Goal: Share content: Share content

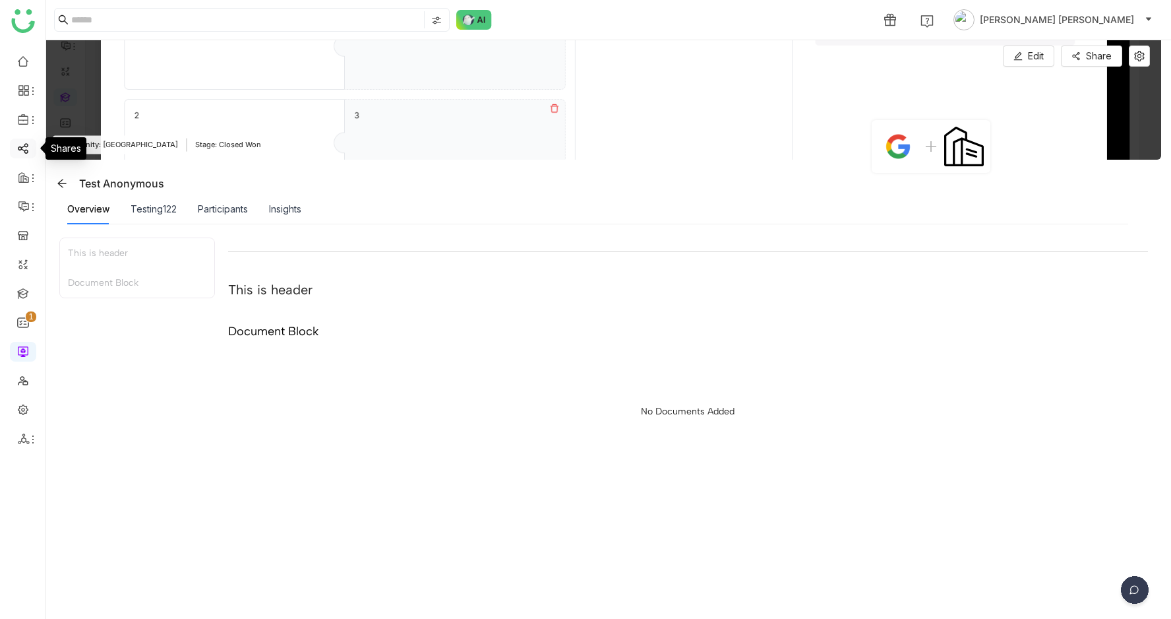
click at [20, 148] on link at bounding box center [23, 147] width 12 height 11
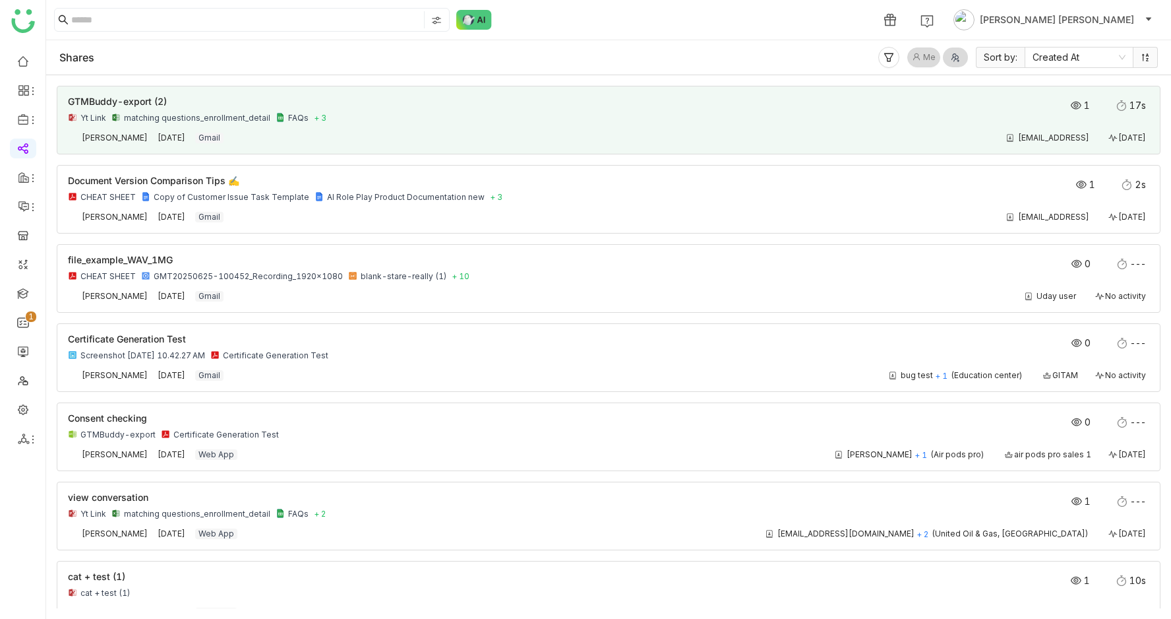
click at [799, 104] on div "GTMBuddy-export (2)" at bounding box center [500, 101] width 865 height 9
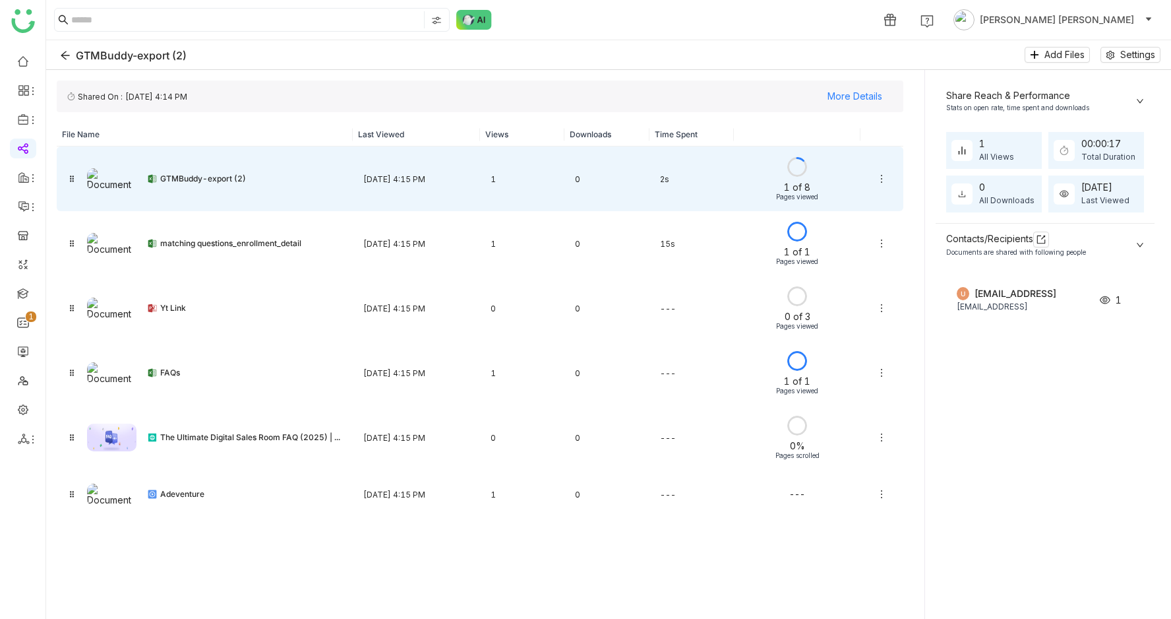
click at [881, 173] on icon at bounding box center [882, 178] width 11 height 11
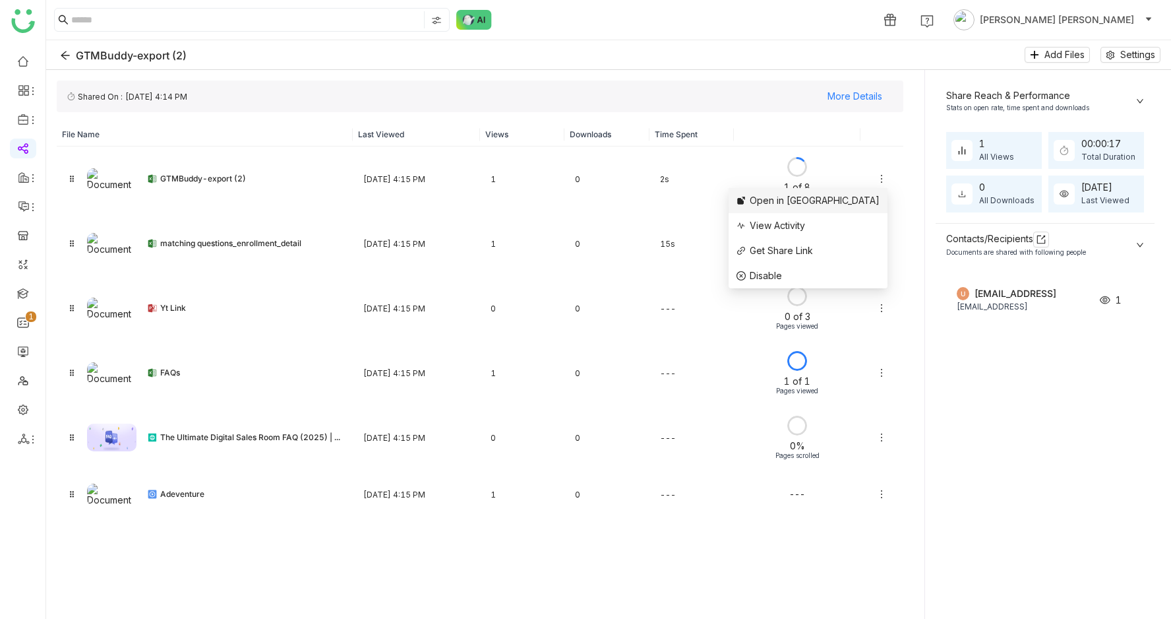
click at [846, 203] on span "Open in [GEOGRAPHIC_DATA]" at bounding box center [815, 200] width 130 height 11
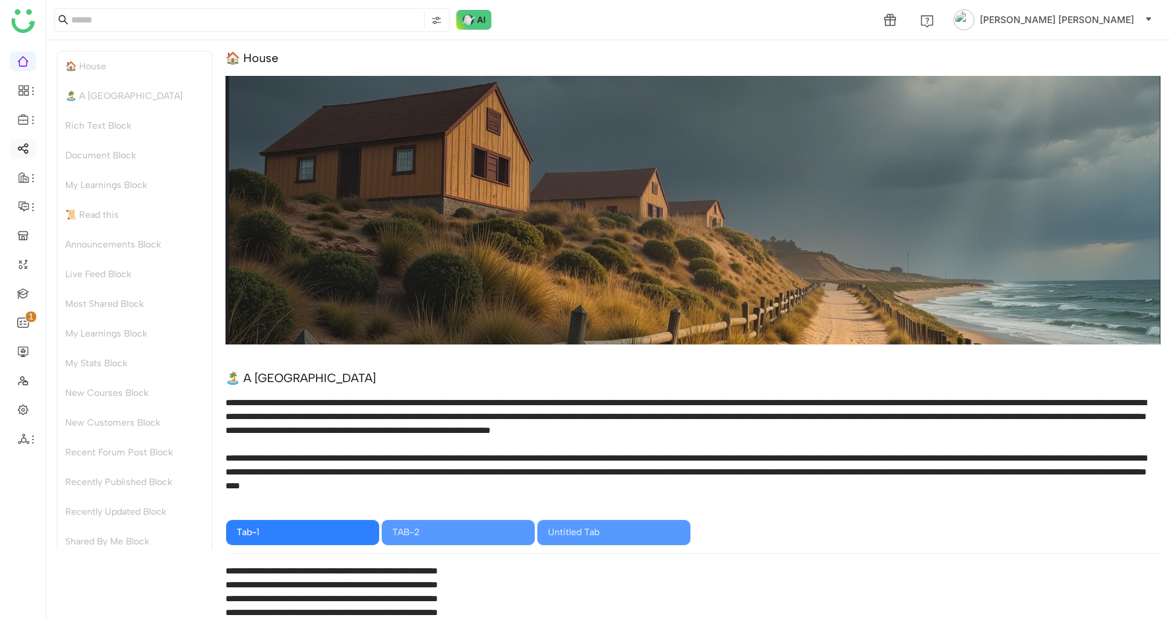
click at [18, 147] on link at bounding box center [23, 147] width 12 height 11
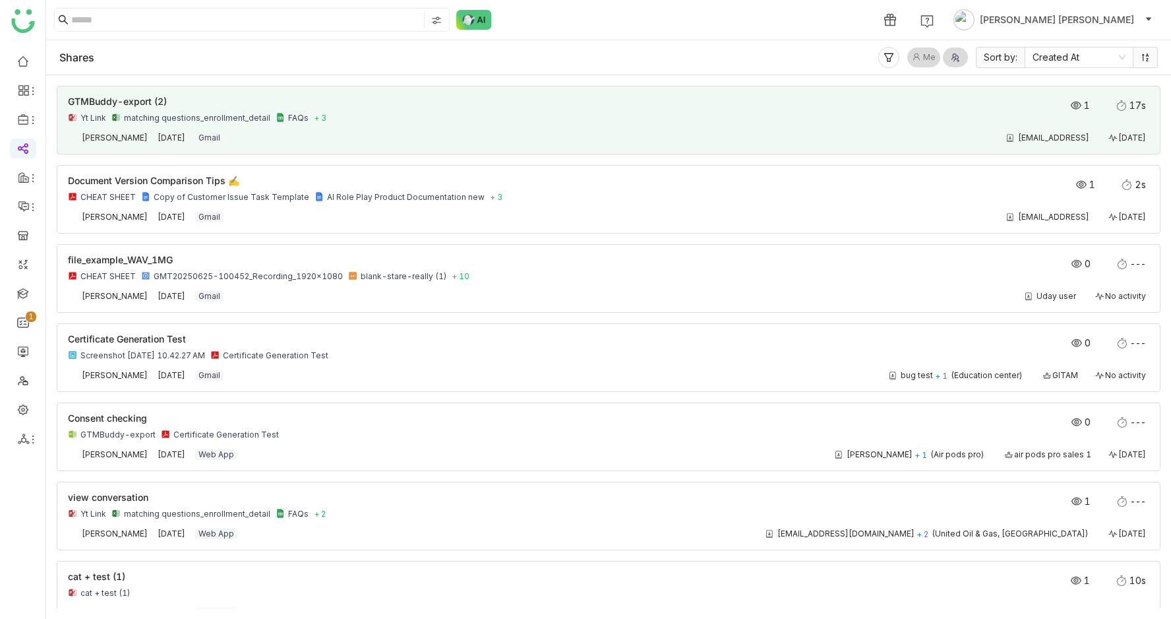
click at [318, 111] on div "GTMBuddy-export (2) Yt Link matching questions_enrollment_detail FAQs + 3" at bounding box center [500, 110] width 865 height 26
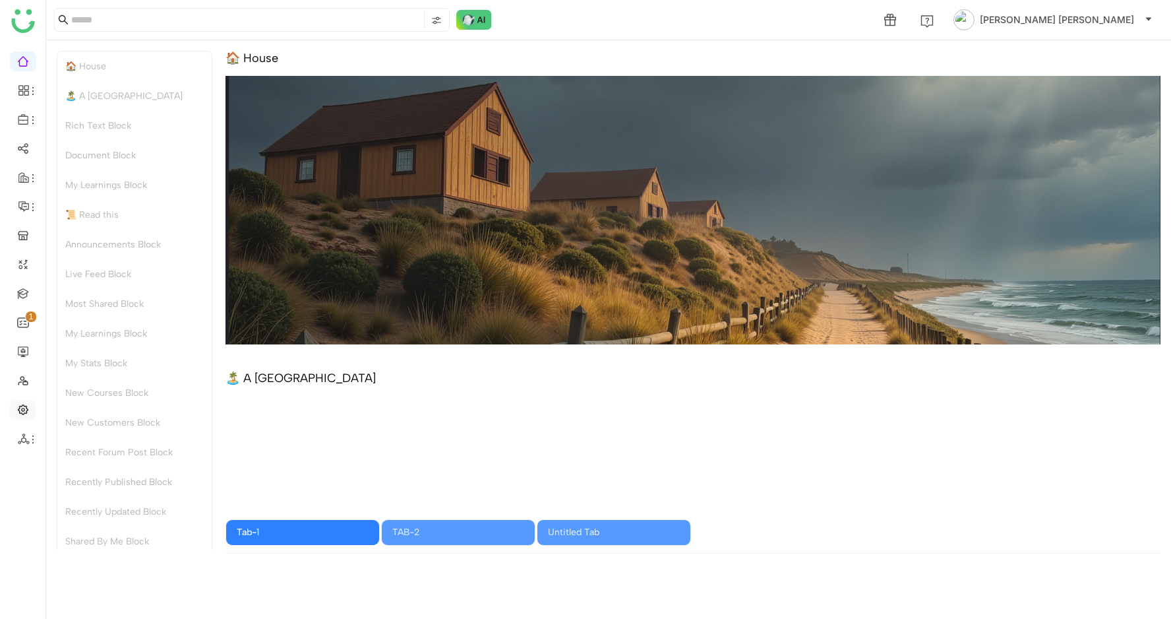
click at [24, 410] on link at bounding box center [23, 408] width 12 height 11
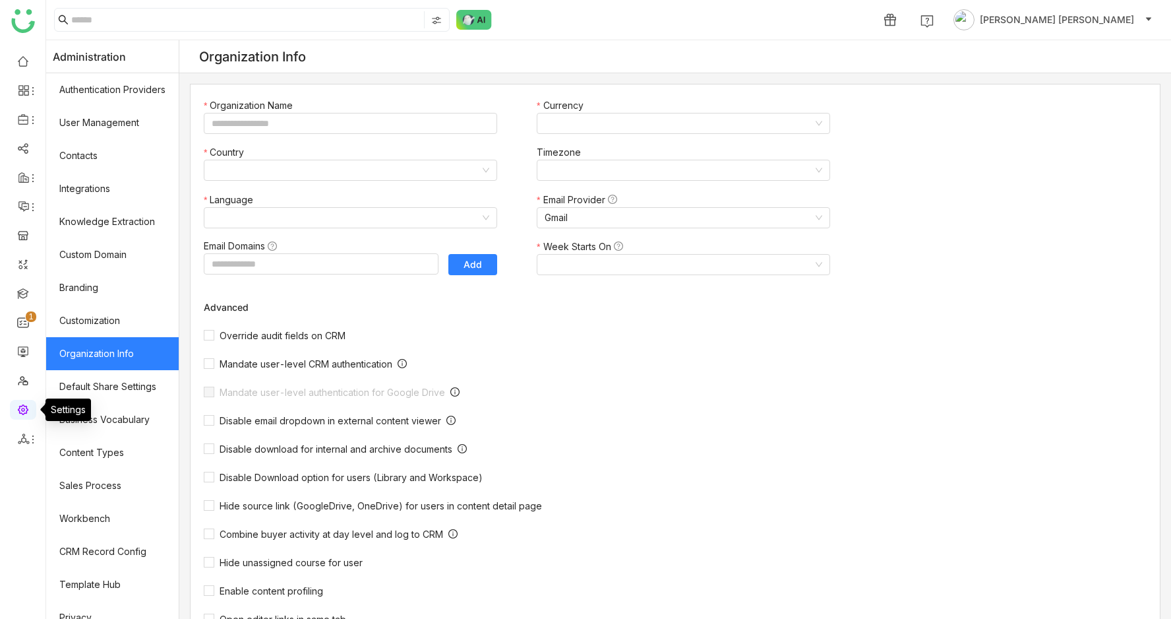
type input "*******"
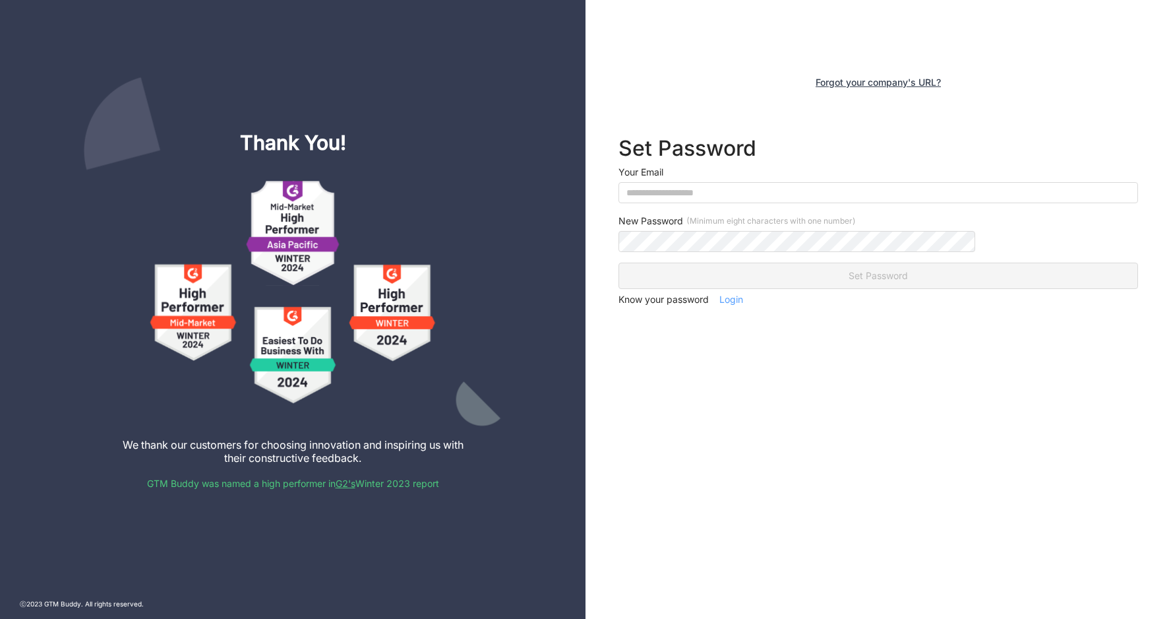
click at [743, 293] on span "Login" at bounding box center [732, 300] width 24 height 20
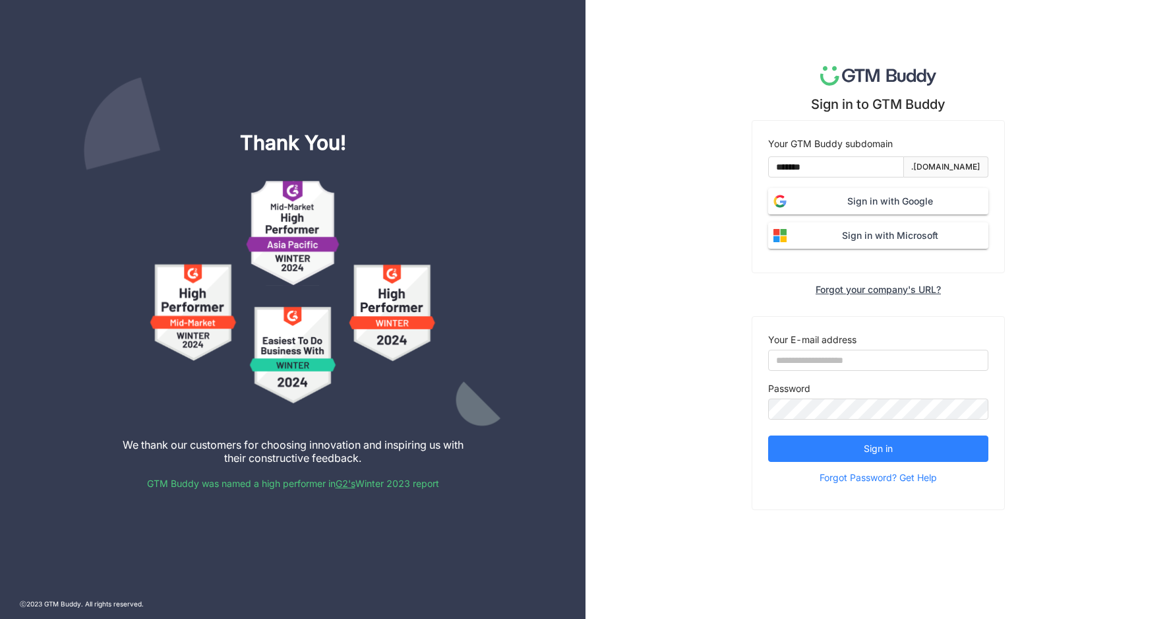
click at [860, 195] on span "Sign in with Google" at bounding box center [890, 201] width 197 height 15
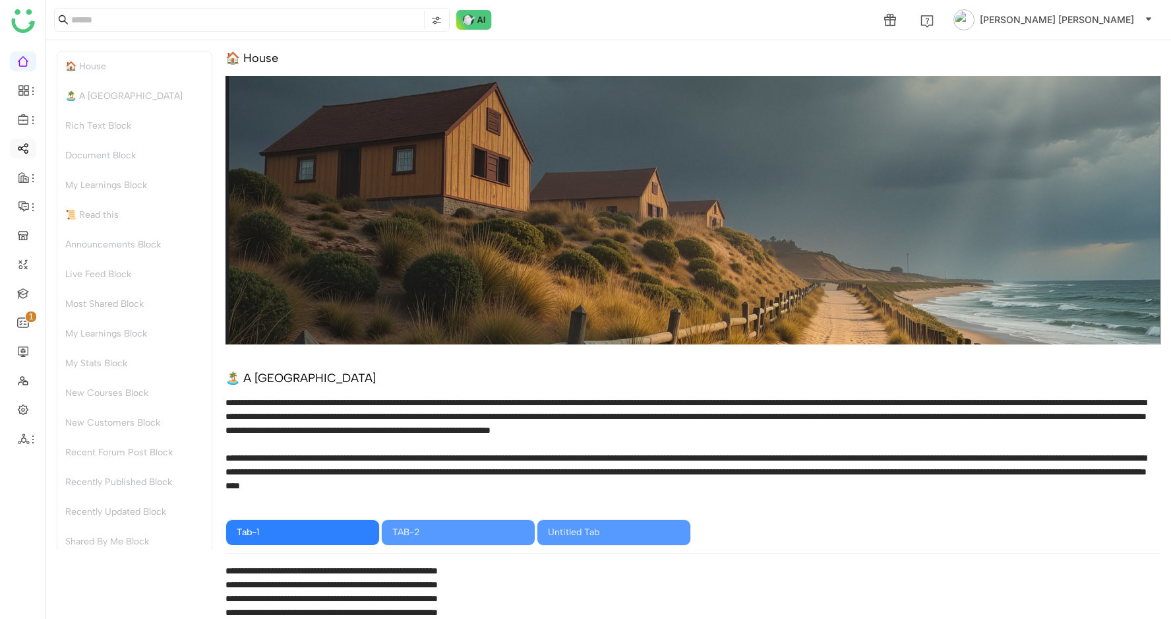
click at [22, 143] on link at bounding box center [23, 147] width 12 height 11
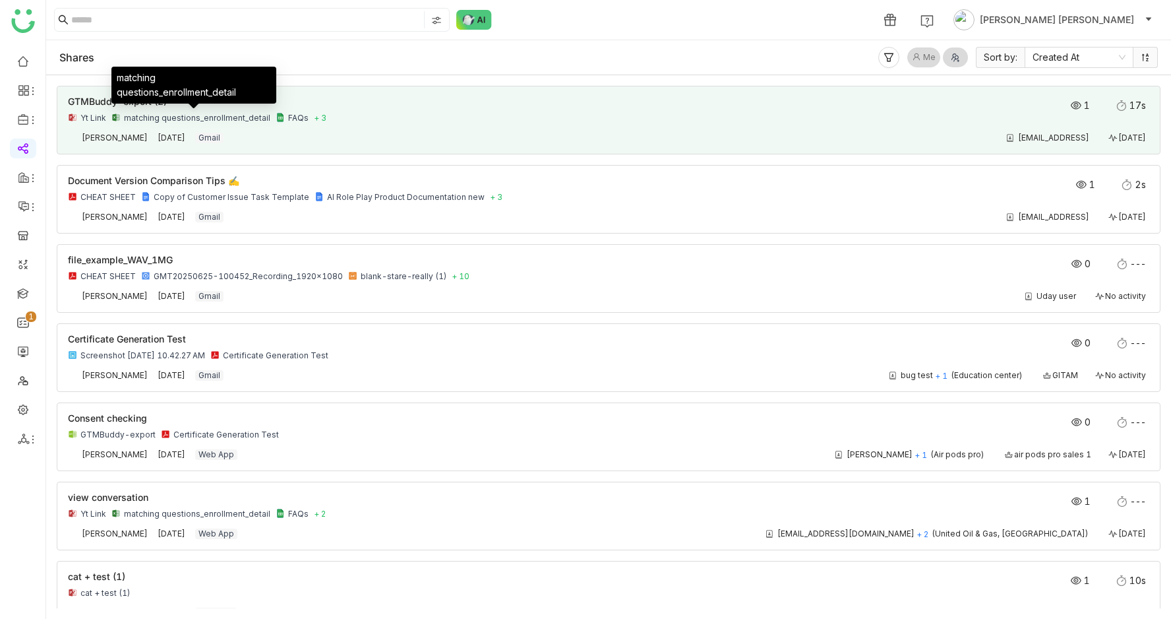
click at [225, 119] on div "matching questions_enrollment_detail" at bounding box center [197, 118] width 146 height 11
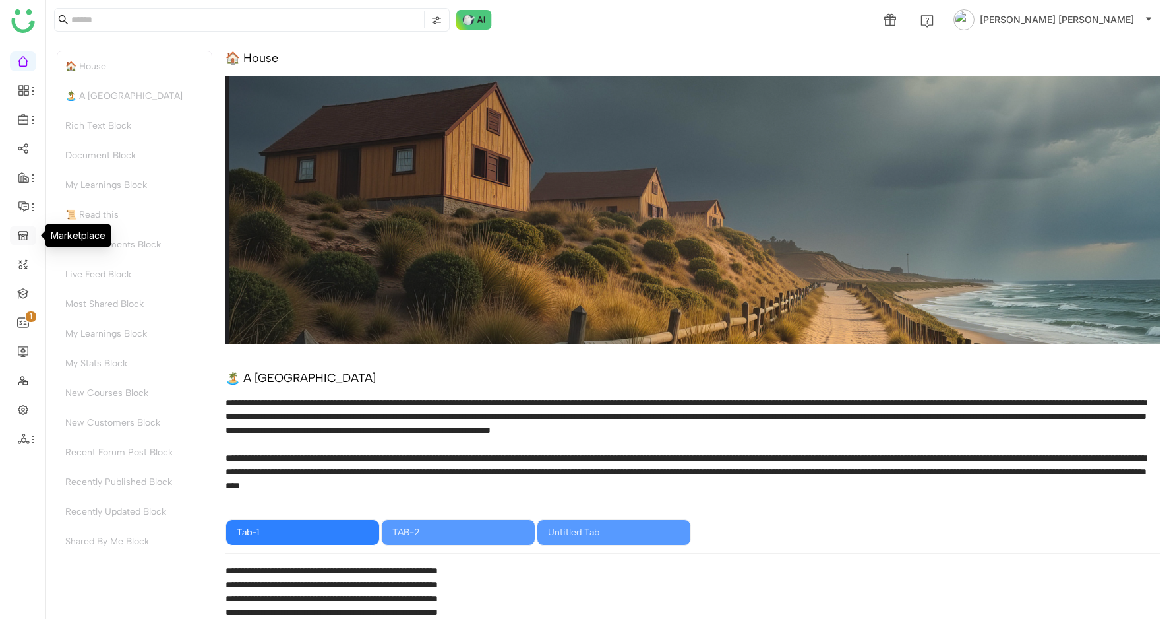
click at [21, 235] on link at bounding box center [23, 234] width 12 height 11
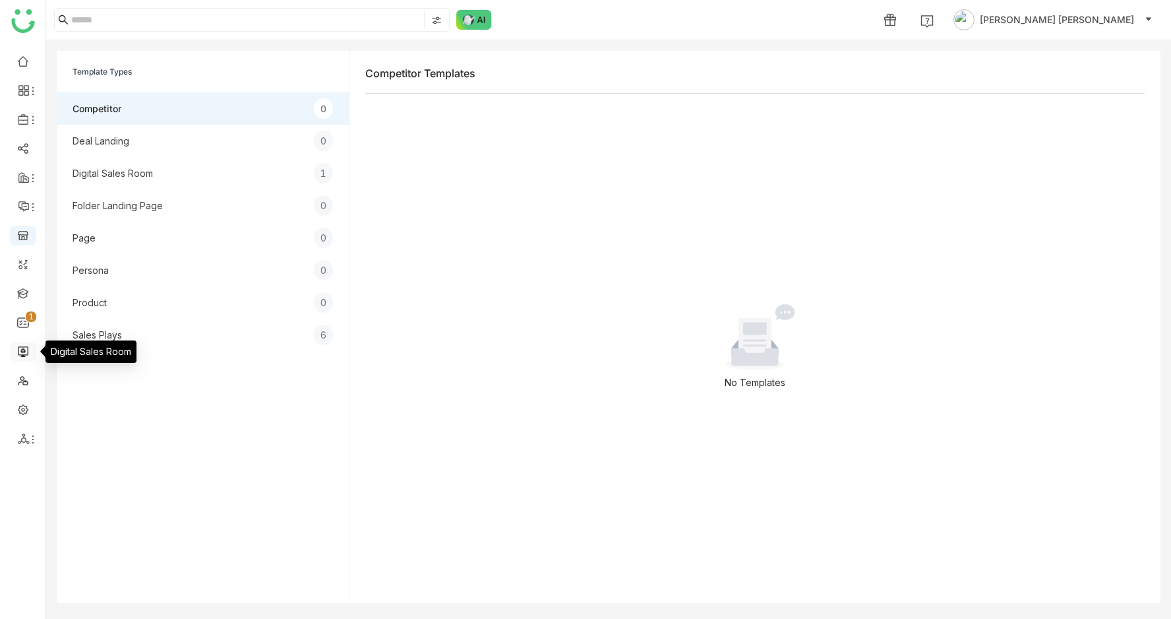
click at [22, 345] on link at bounding box center [23, 350] width 12 height 11
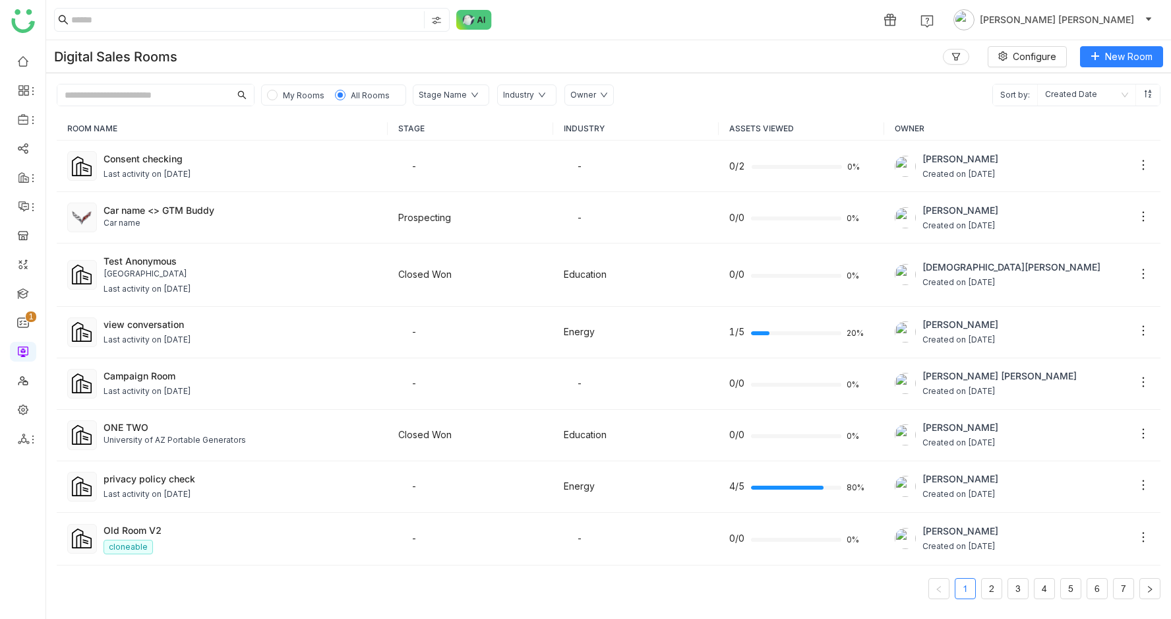
click at [206, 150] on td "Consent checking Last activity on [DATE]" at bounding box center [222, 166] width 331 height 51
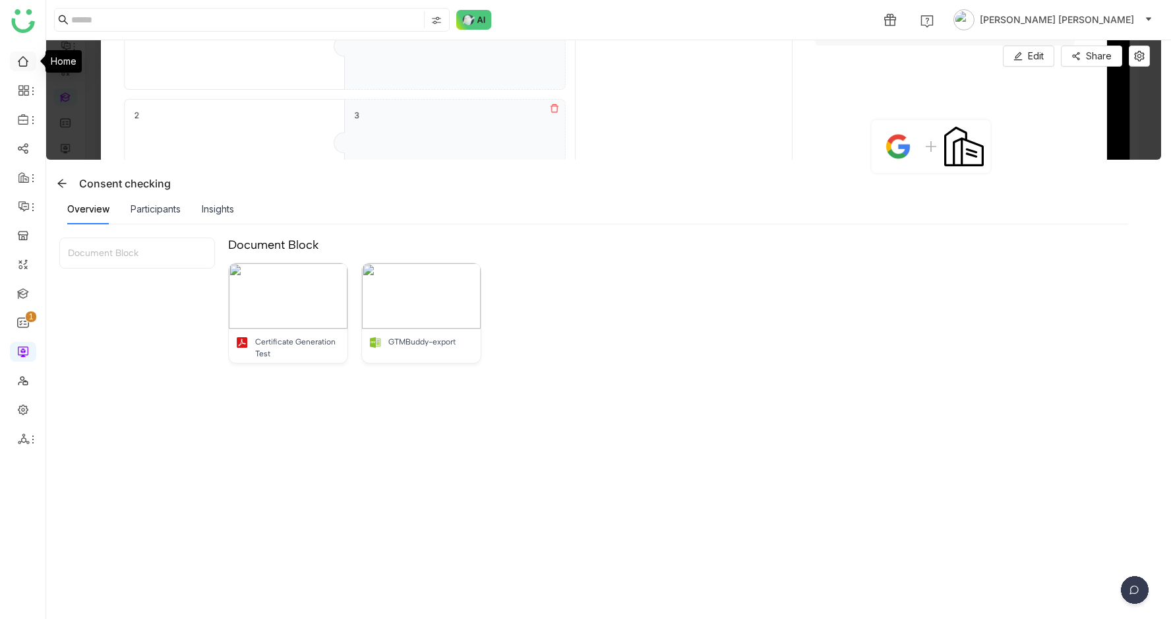
click at [28, 57] on link at bounding box center [23, 60] width 12 height 11
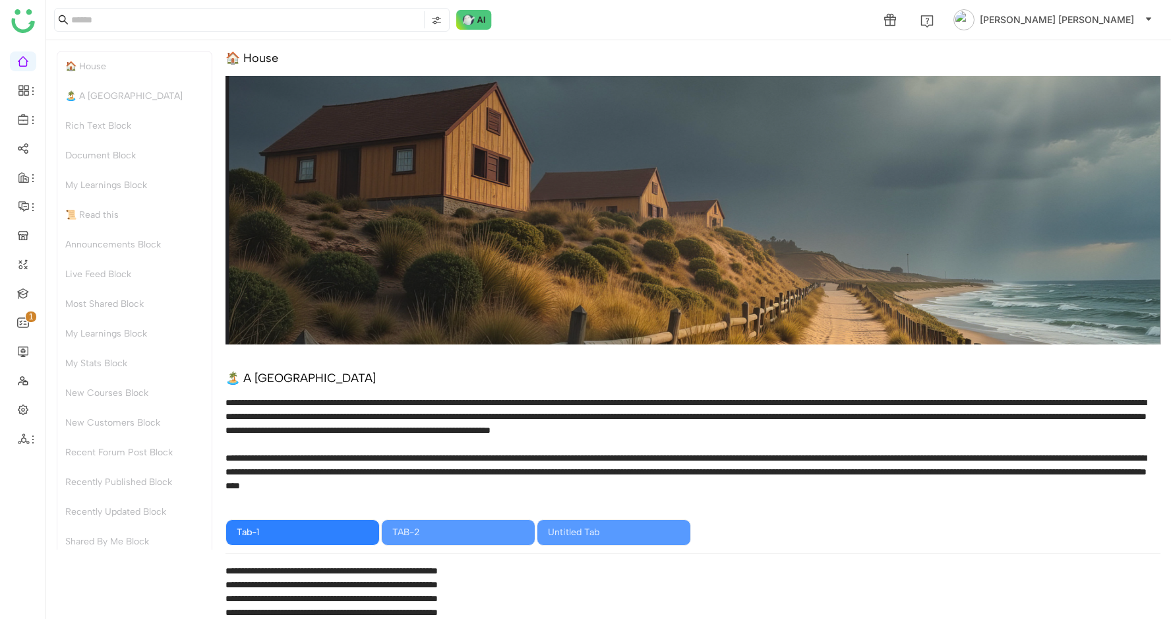
click at [9, 137] on ul "0 1 2 3 4 5 6 7 8 9" at bounding box center [23, 250] width 46 height 416
click at [22, 142] on link at bounding box center [23, 147] width 12 height 11
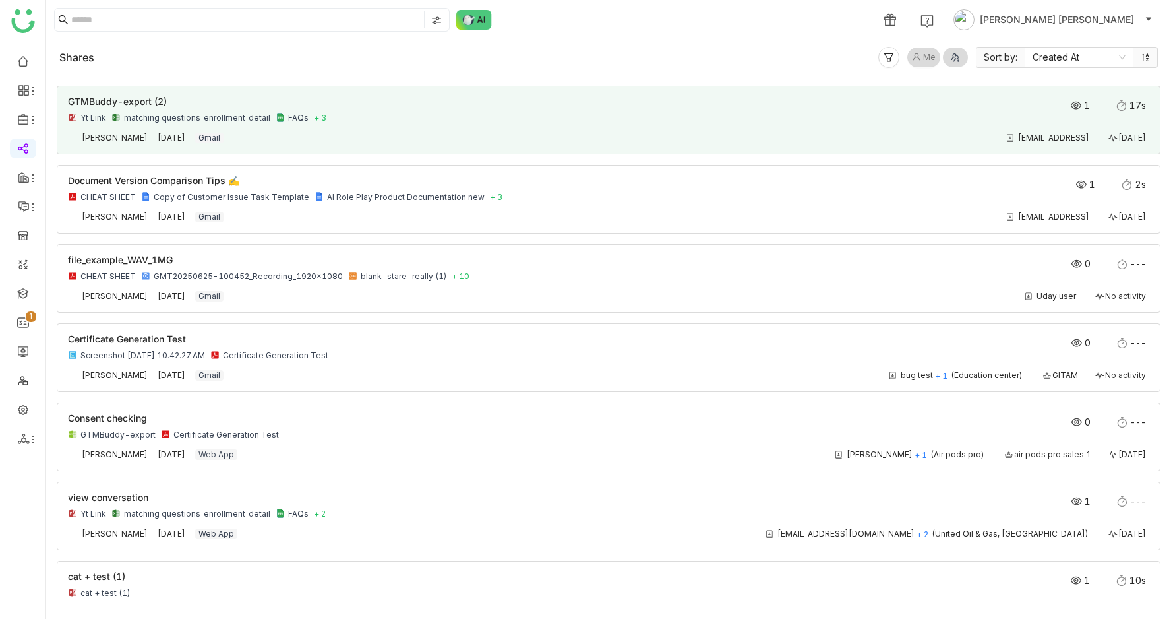
click at [439, 102] on div "GTMBuddy-export (2)" at bounding box center [500, 101] width 865 height 9
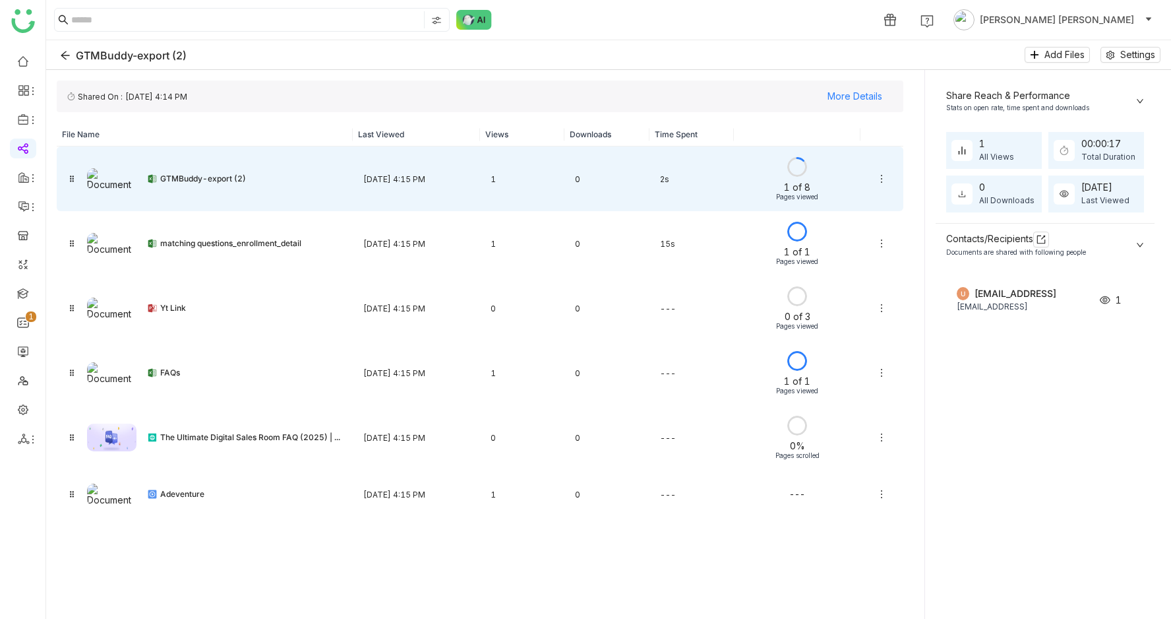
click at [446, 179] on div "[DATE] 4:15 PM" at bounding box center [416, 179] width 127 height 31
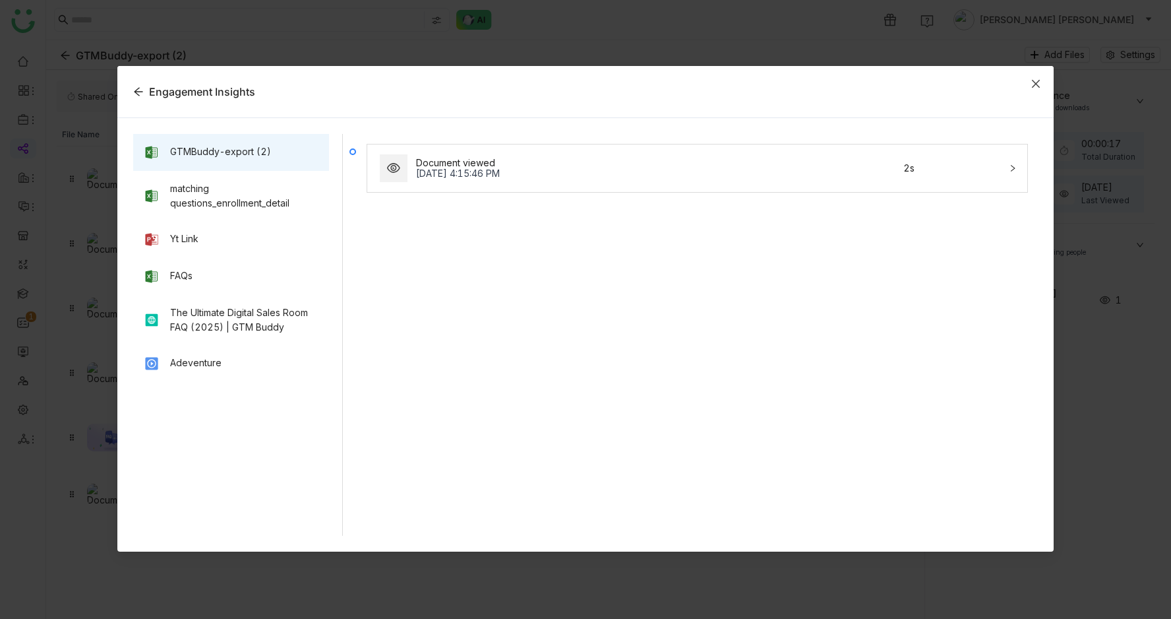
click at [1038, 78] on icon "Close" at bounding box center [1036, 83] width 11 height 11
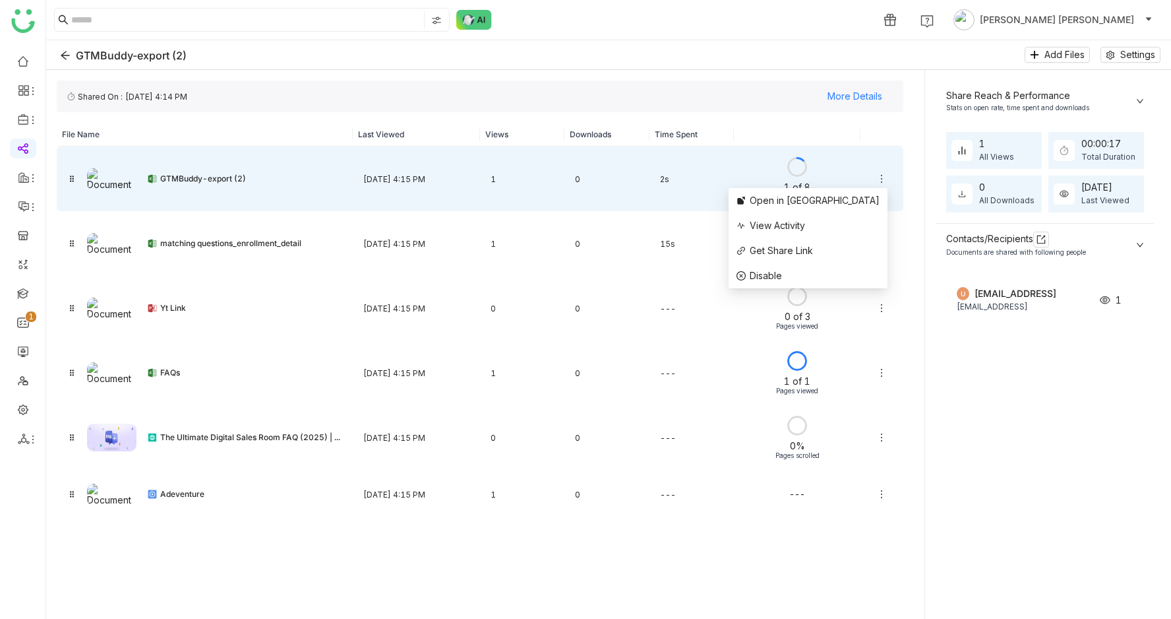
click at [883, 179] on icon at bounding box center [882, 178] width 11 height 11
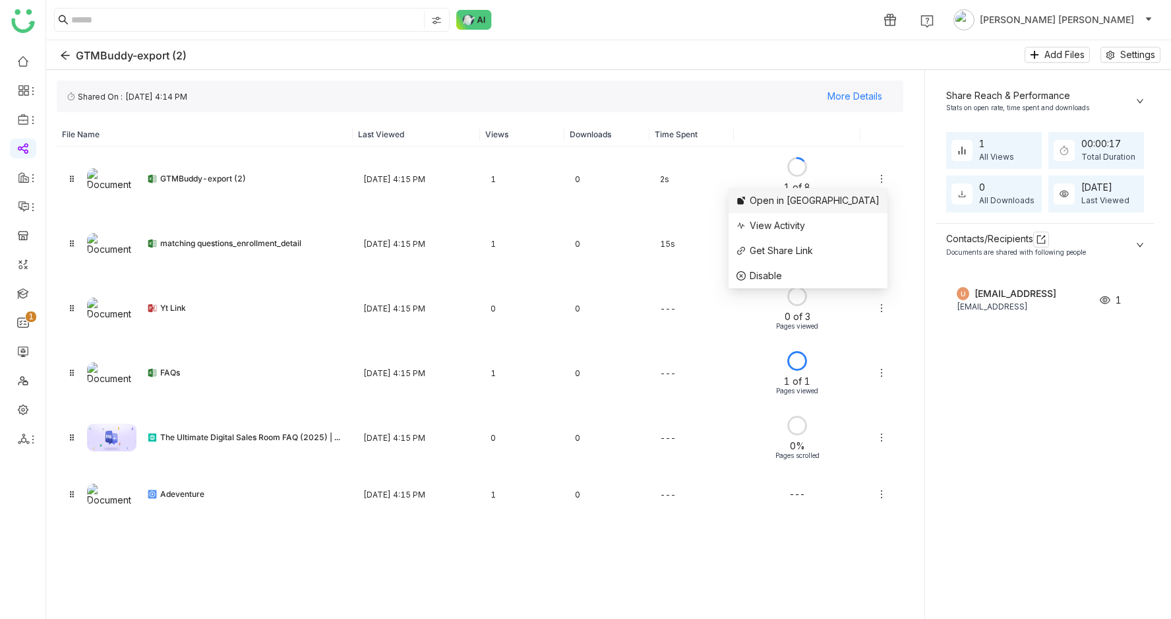
click at [852, 204] on span "Open in [GEOGRAPHIC_DATA]" at bounding box center [815, 200] width 130 height 11
click at [62, 50] on icon "Back" at bounding box center [65, 55] width 11 height 11
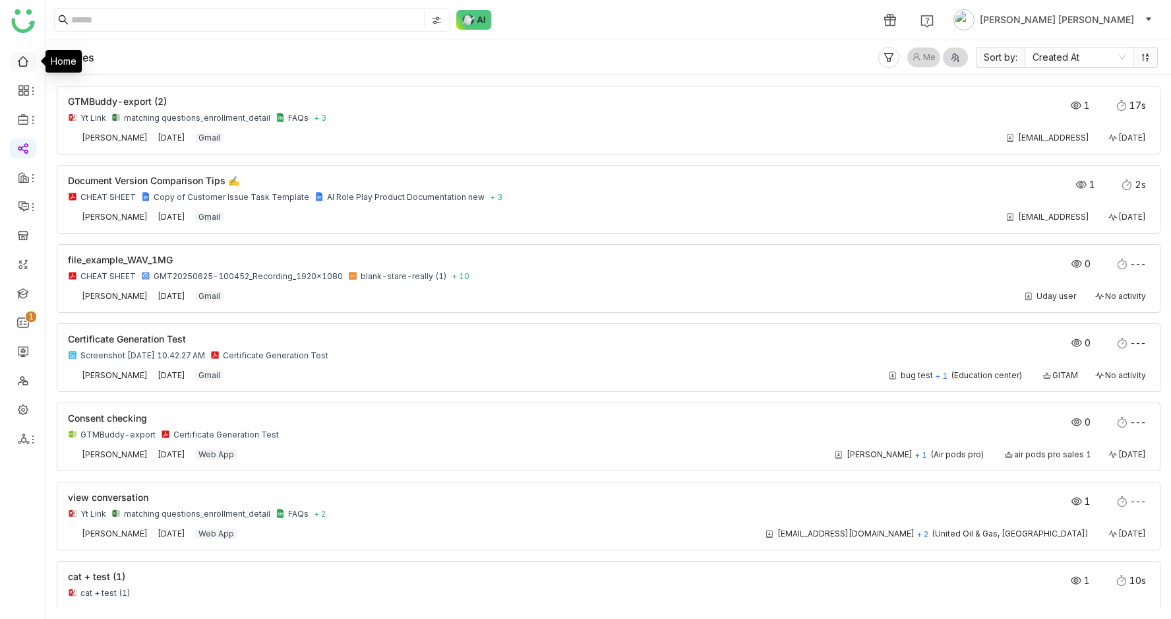
click at [20, 60] on link at bounding box center [23, 60] width 12 height 11
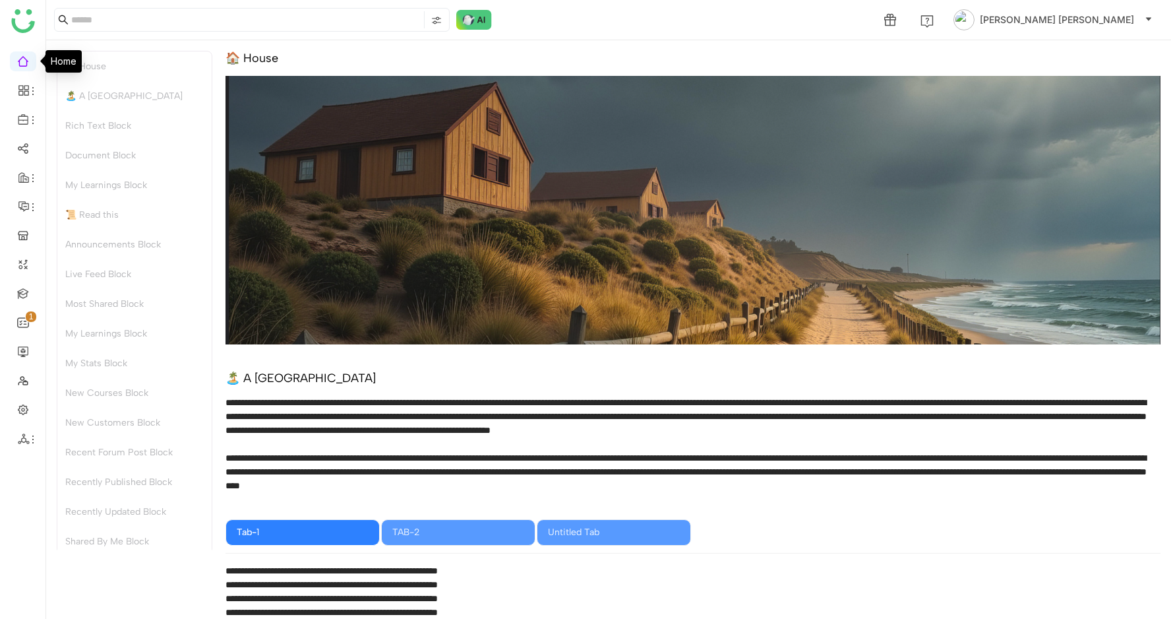
click at [20, 60] on link at bounding box center [23, 60] width 12 height 11
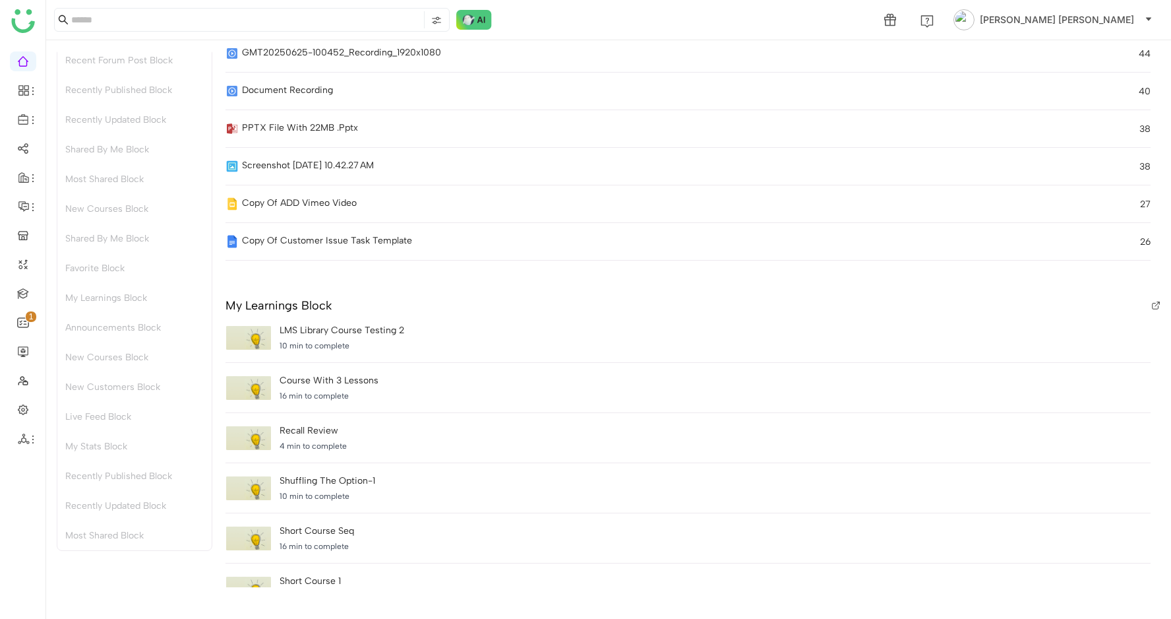
scroll to position [26, 0]
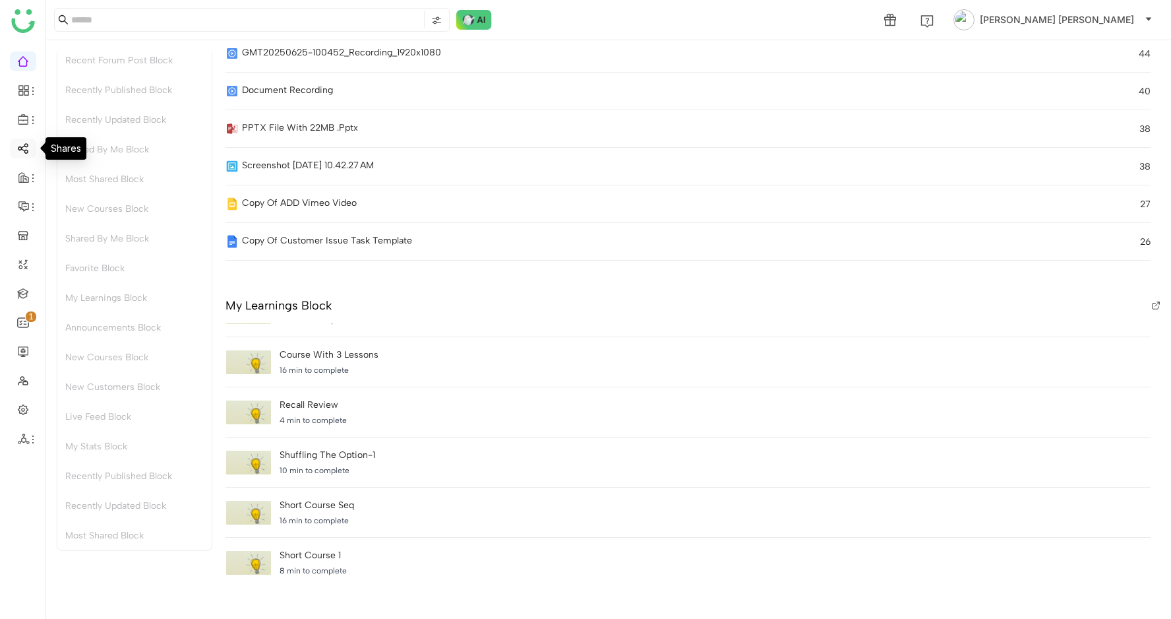
click at [21, 147] on link at bounding box center [23, 147] width 12 height 11
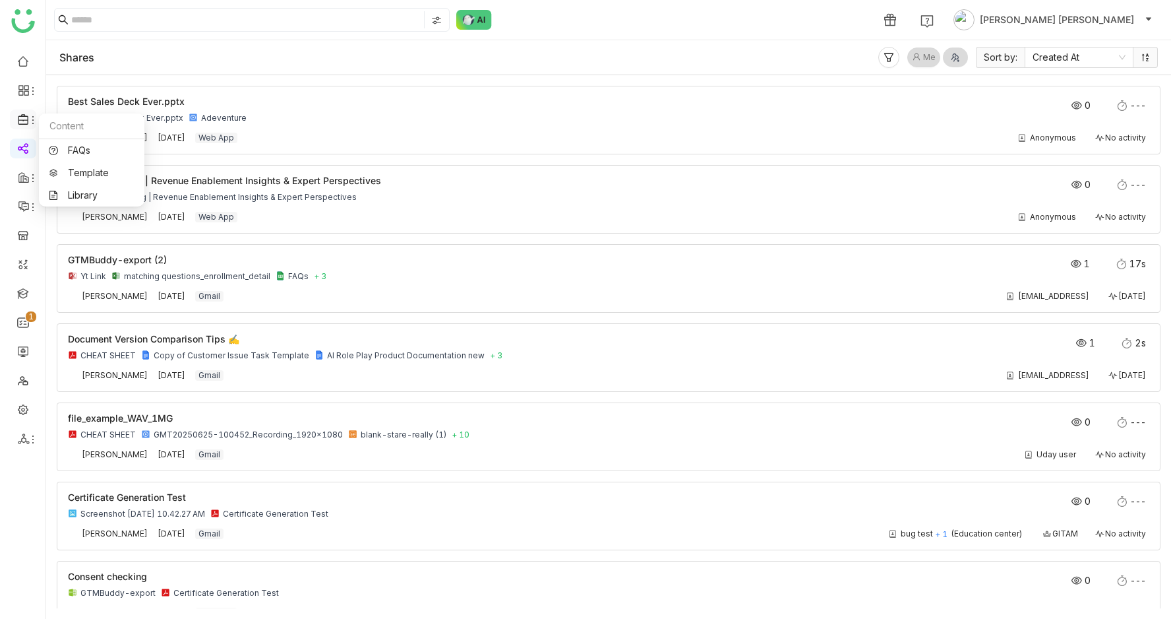
click at [19, 119] on span at bounding box center [22, 119] width 7 height 0
click at [84, 191] on link "Library" at bounding box center [92, 195] width 86 height 9
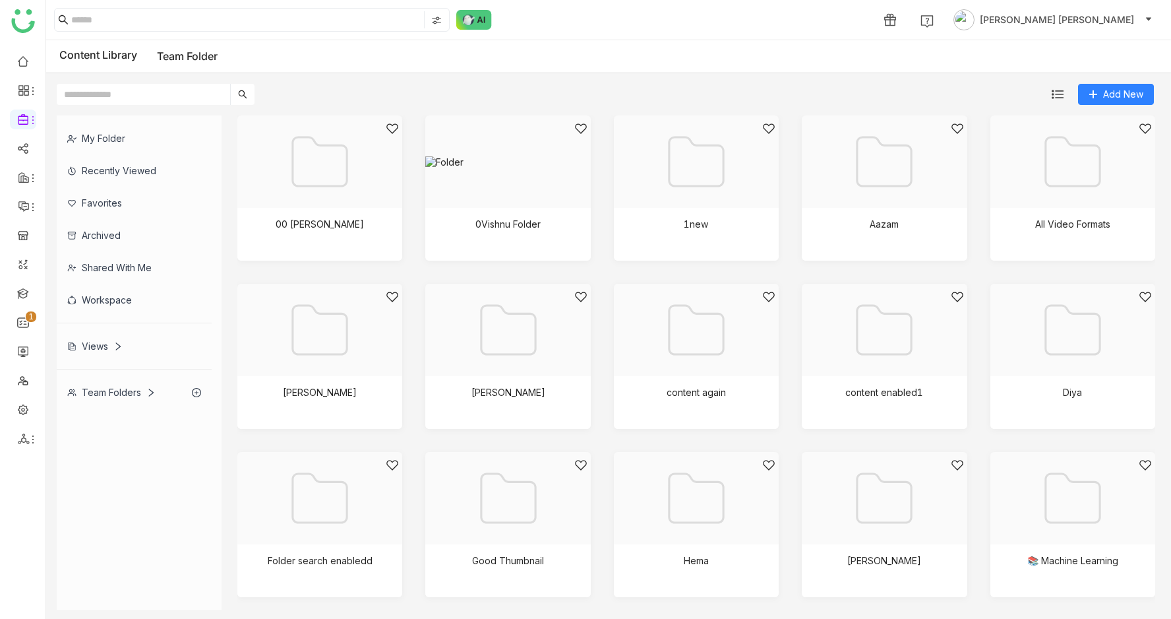
click at [146, 85] on input "text" at bounding box center [143, 94] width 173 height 21
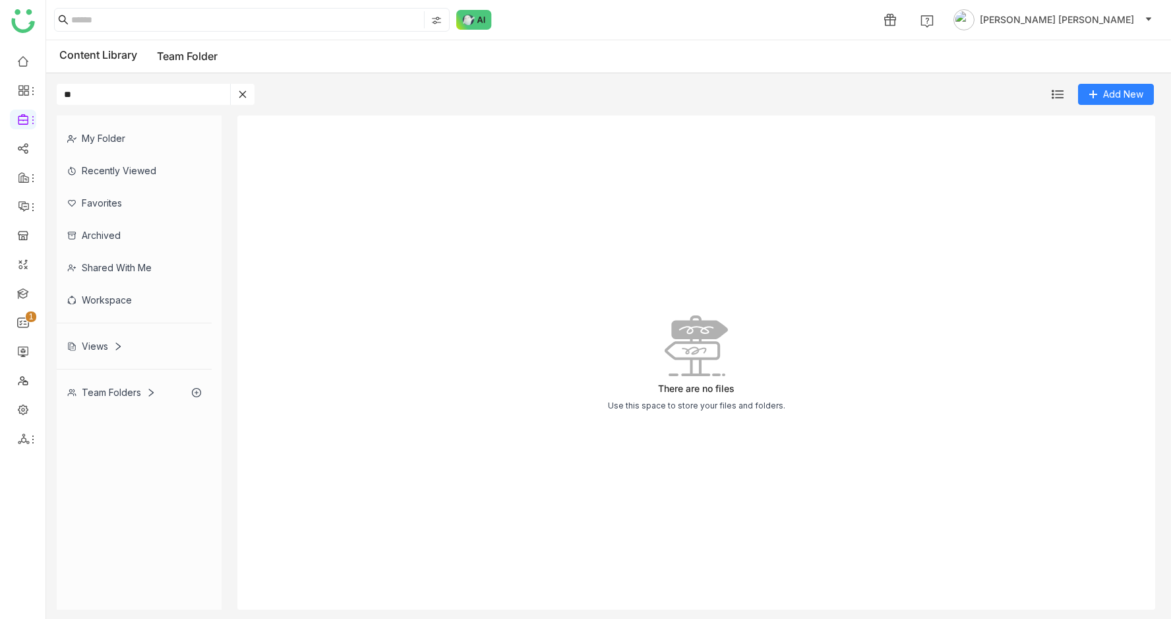
type input "*"
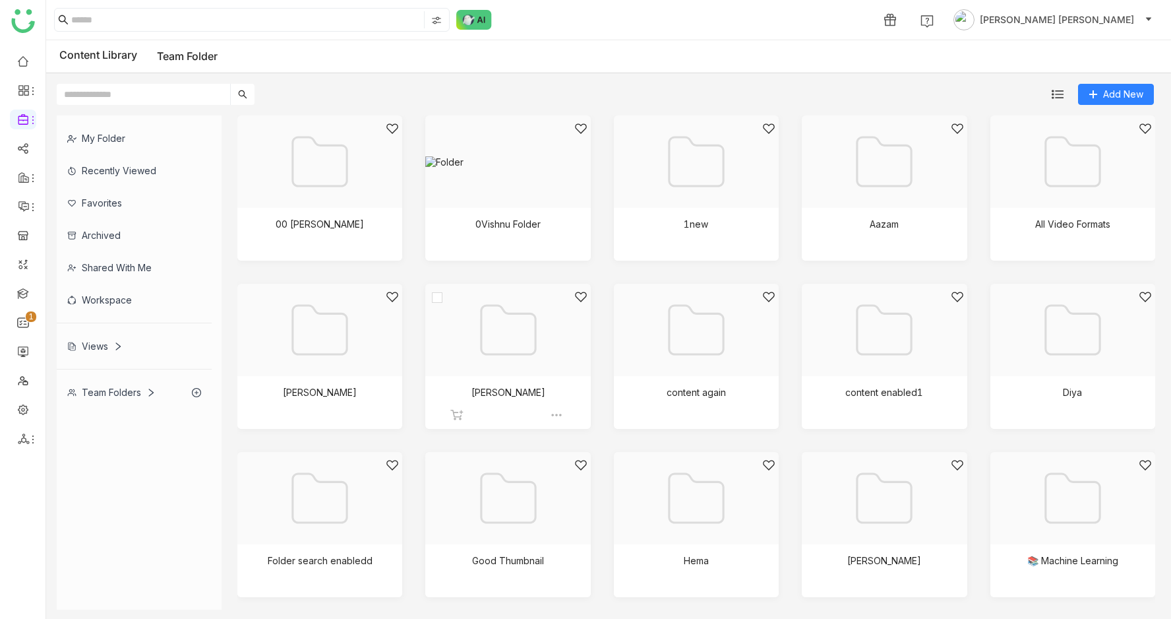
scroll to position [512, 0]
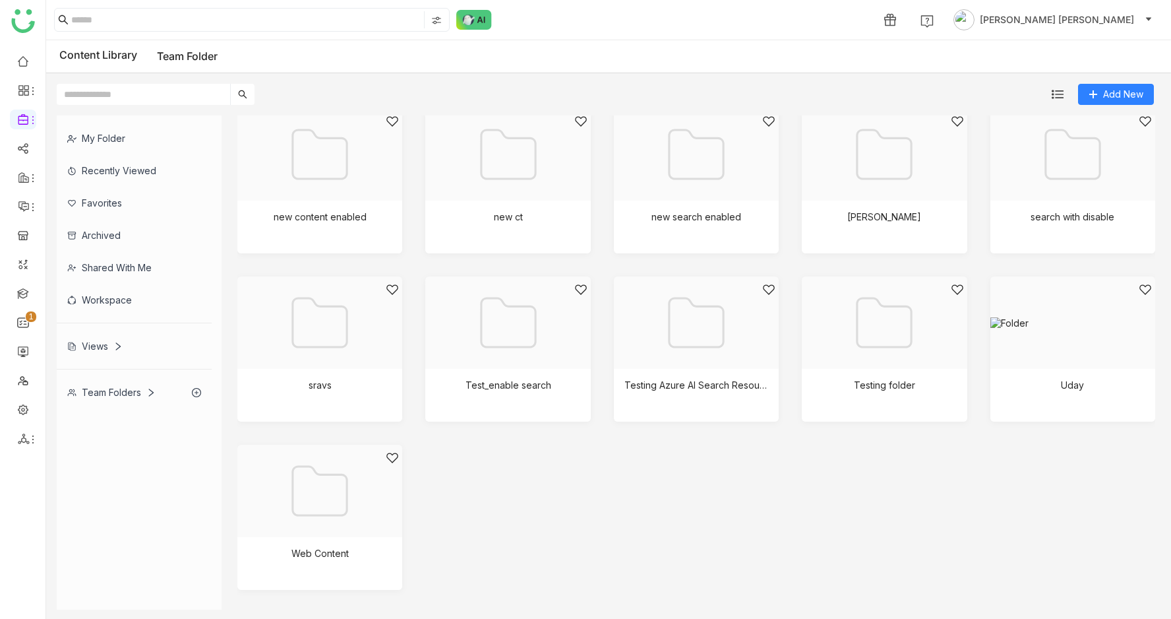
click at [120, 379] on div "Team Folders" at bounding box center [134, 392] width 155 height 32
click at [170, 58] on link "Team Folder" at bounding box center [187, 55] width 61 height 13
click at [94, 137] on div "My Folder" at bounding box center [134, 138] width 155 height 32
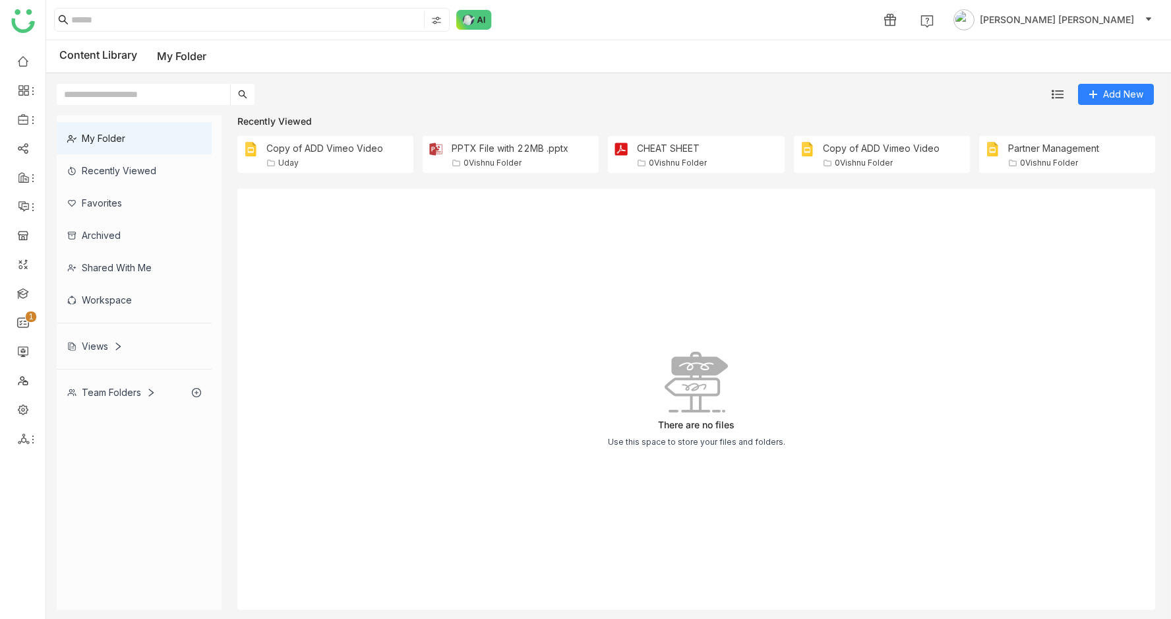
click at [90, 394] on div "Team Folders" at bounding box center [111, 392] width 88 height 11
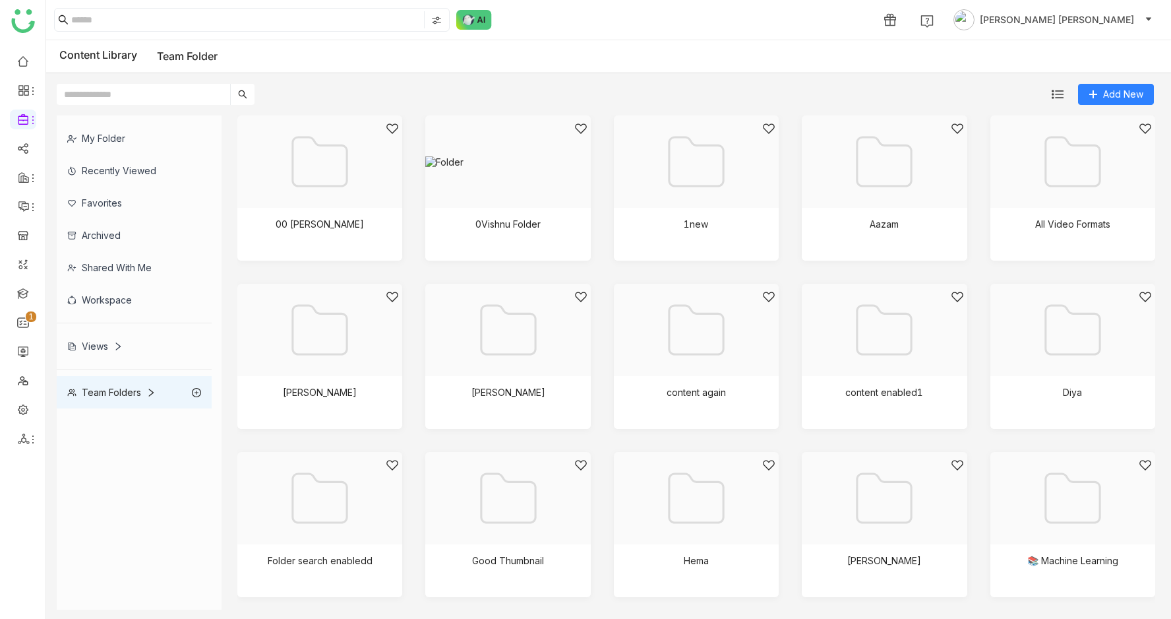
click at [173, 95] on input "text" at bounding box center [143, 94] width 173 height 21
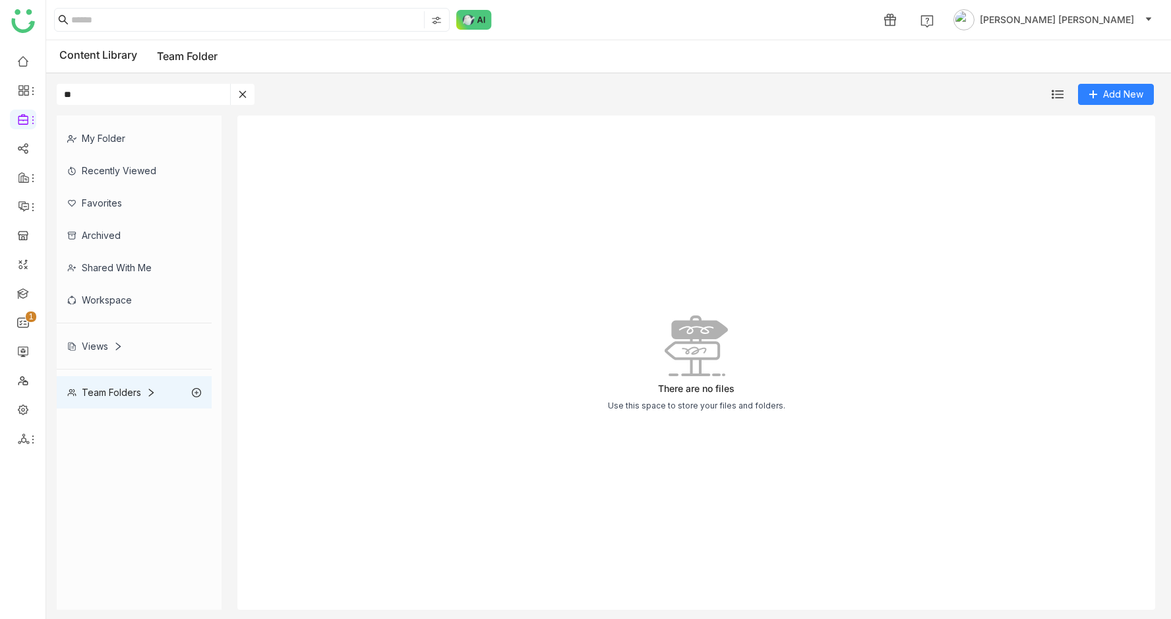
type input "*"
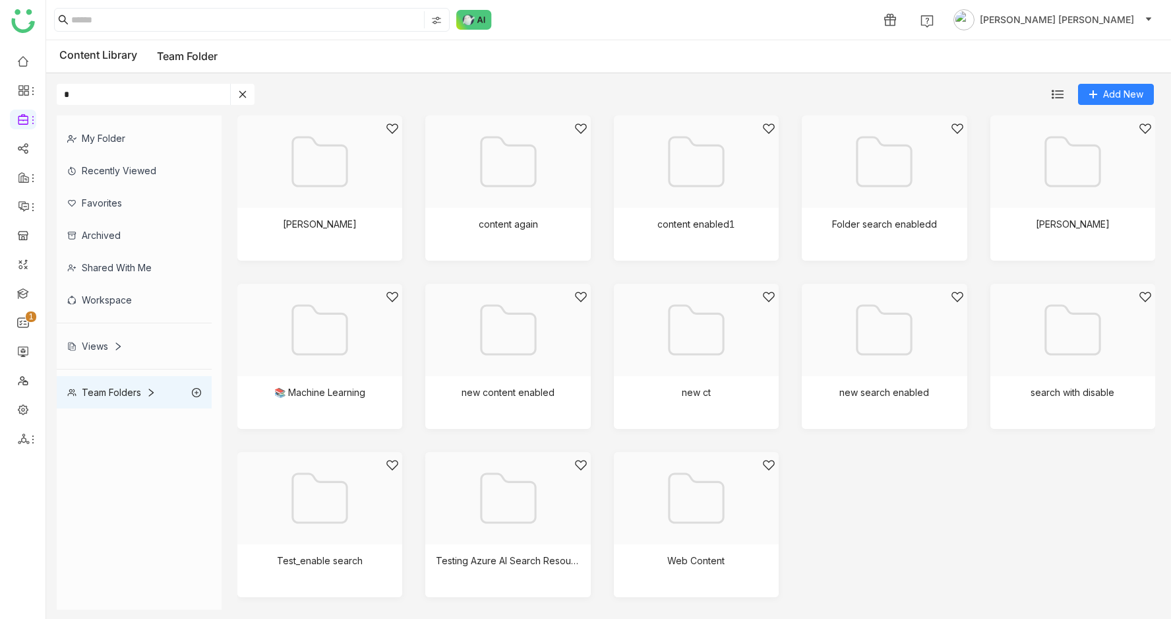
type input "*"
click at [242, 98] on icon at bounding box center [242, 94] width 9 height 9
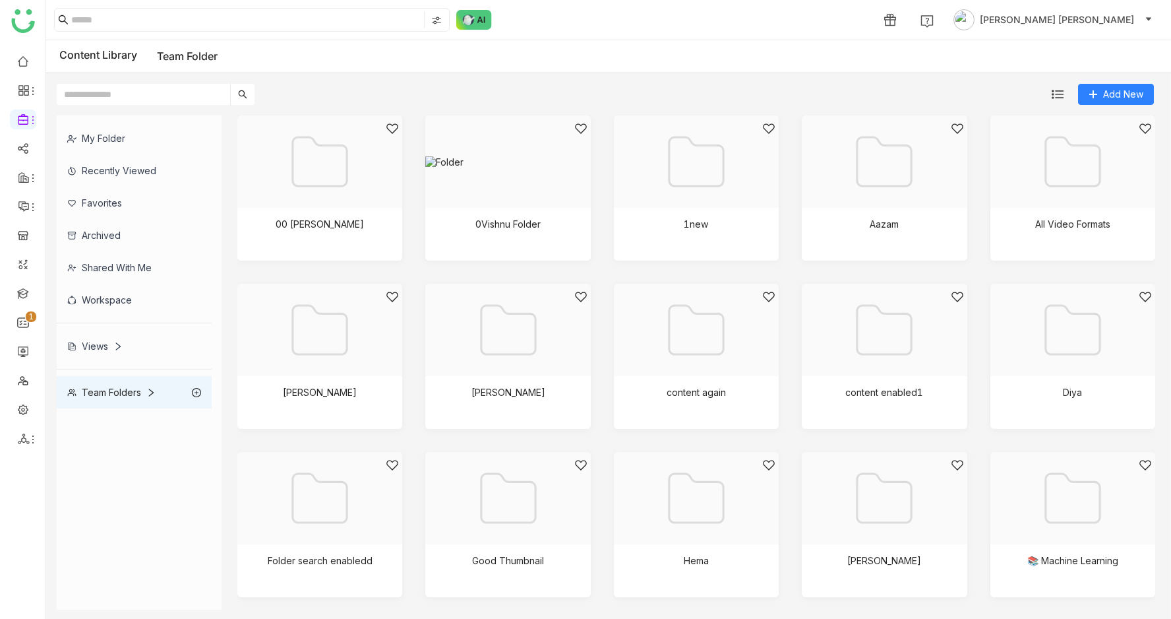
click at [149, 85] on input "text" at bounding box center [143, 94] width 173 height 21
type input "*"
click at [351, 174] on div at bounding box center [315, 178] width 142 height 112
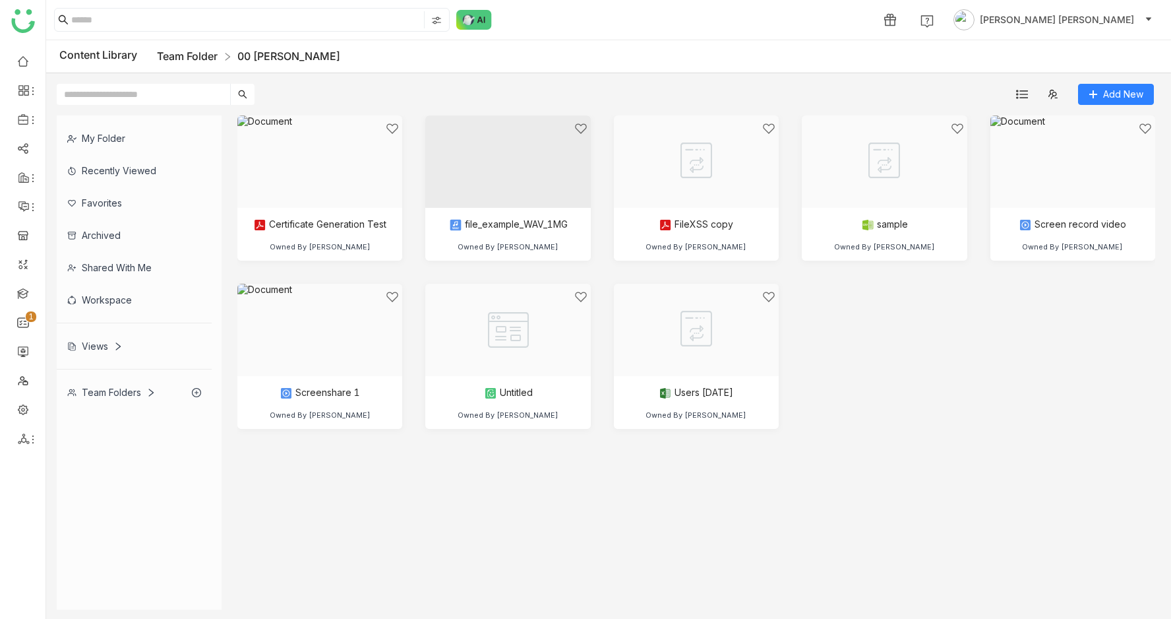
click at [188, 53] on link "Team Folder" at bounding box center [187, 55] width 61 height 13
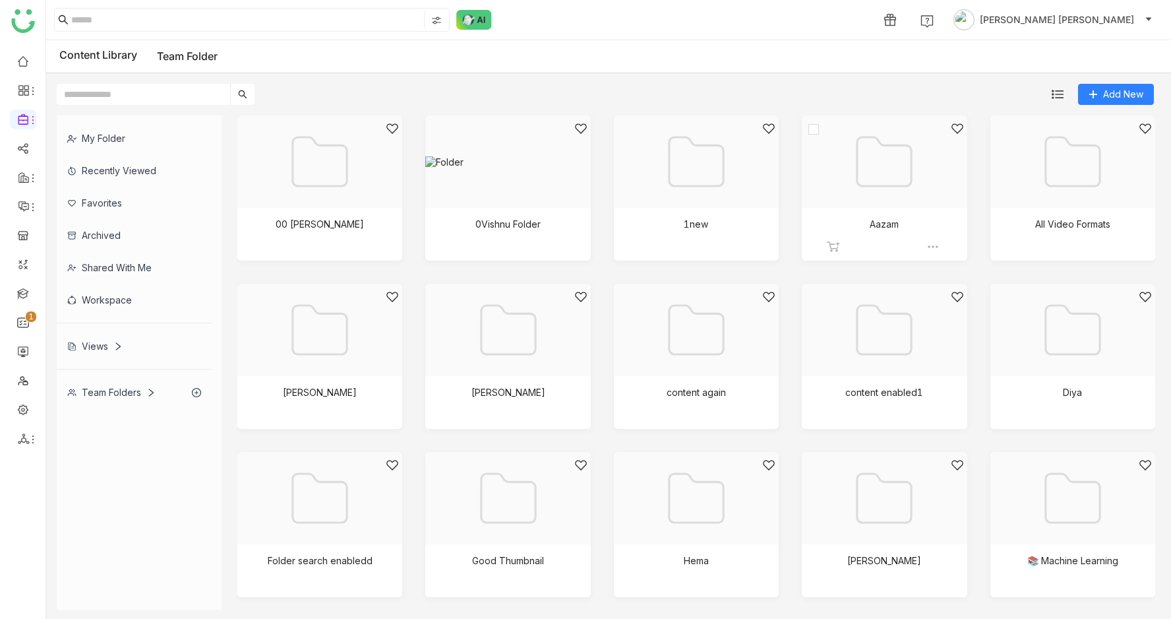
click at [910, 206] on div at bounding box center [880, 178] width 142 height 112
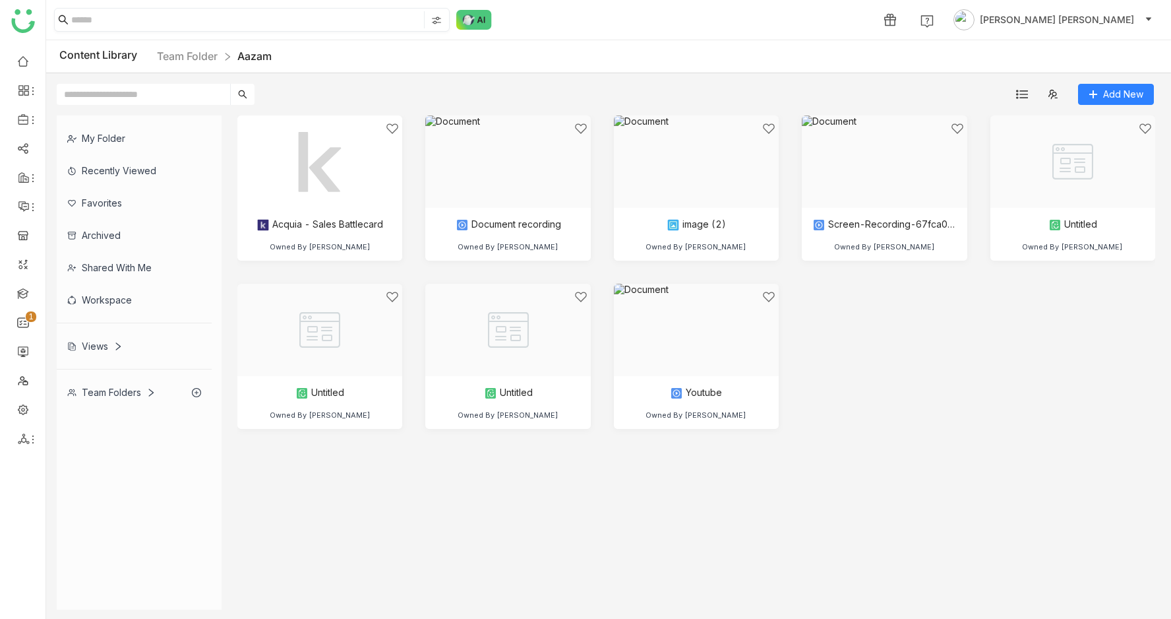
click at [123, 26] on input at bounding box center [246, 19] width 350 height 17
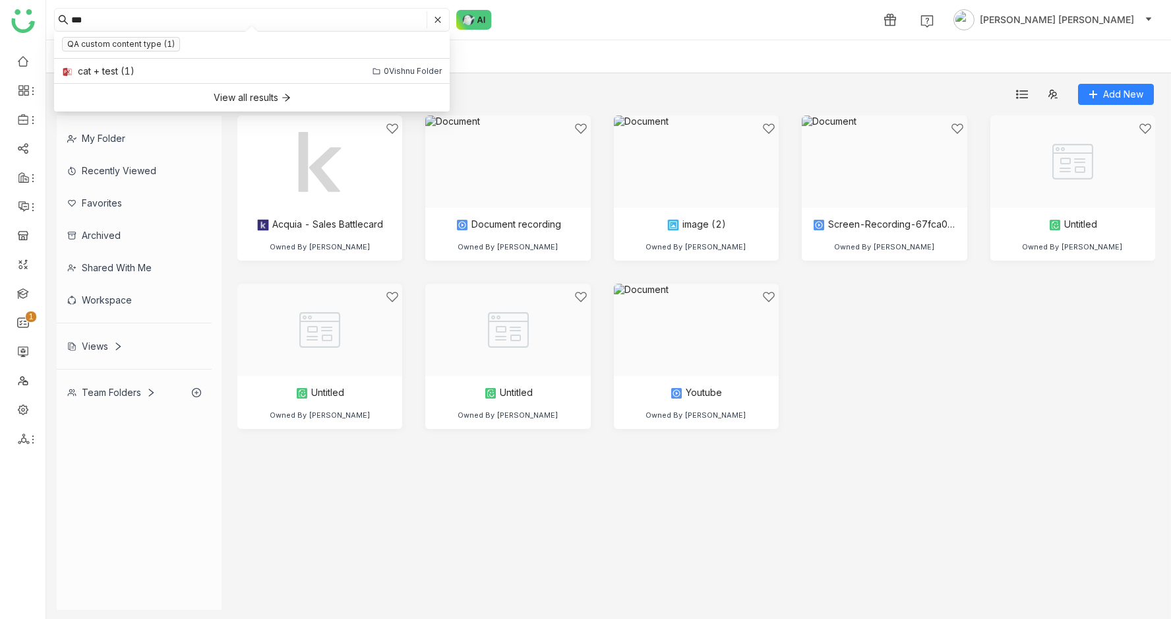
type input "***"
click at [88, 73] on div "cat + test (1)" at bounding box center [106, 71] width 57 height 15
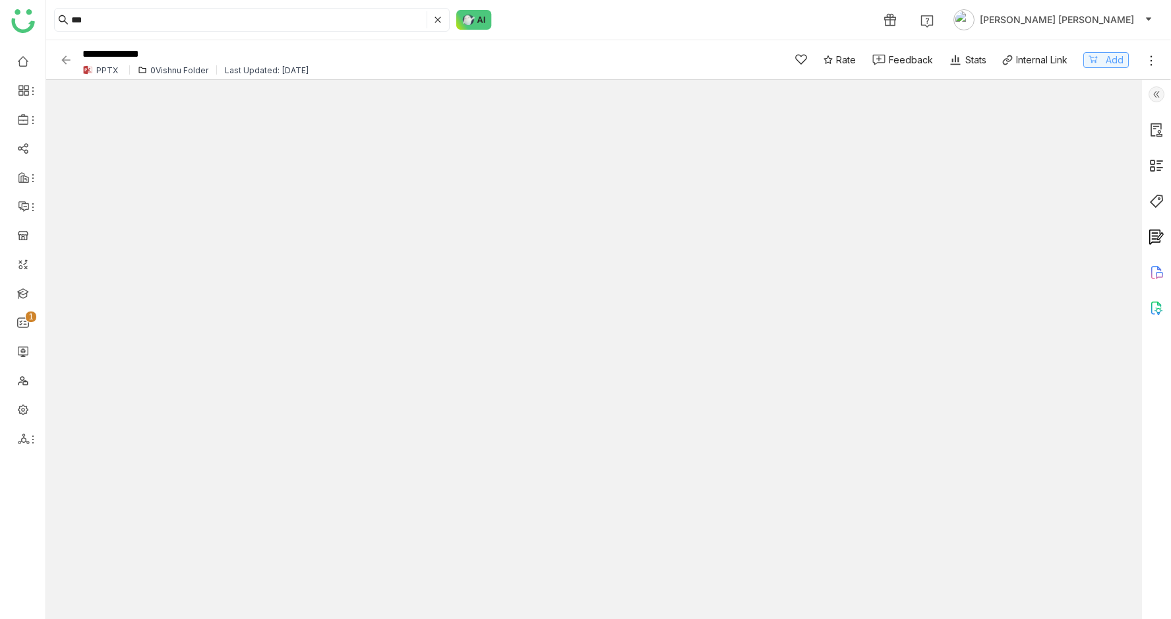
click at [1106, 63] on span "Add" at bounding box center [1115, 60] width 18 height 15
click at [836, 19] on div "Share" at bounding box center [824, 20] width 26 height 14
click at [857, 46] on span "Create Link" at bounding box center [879, 47] width 49 height 14
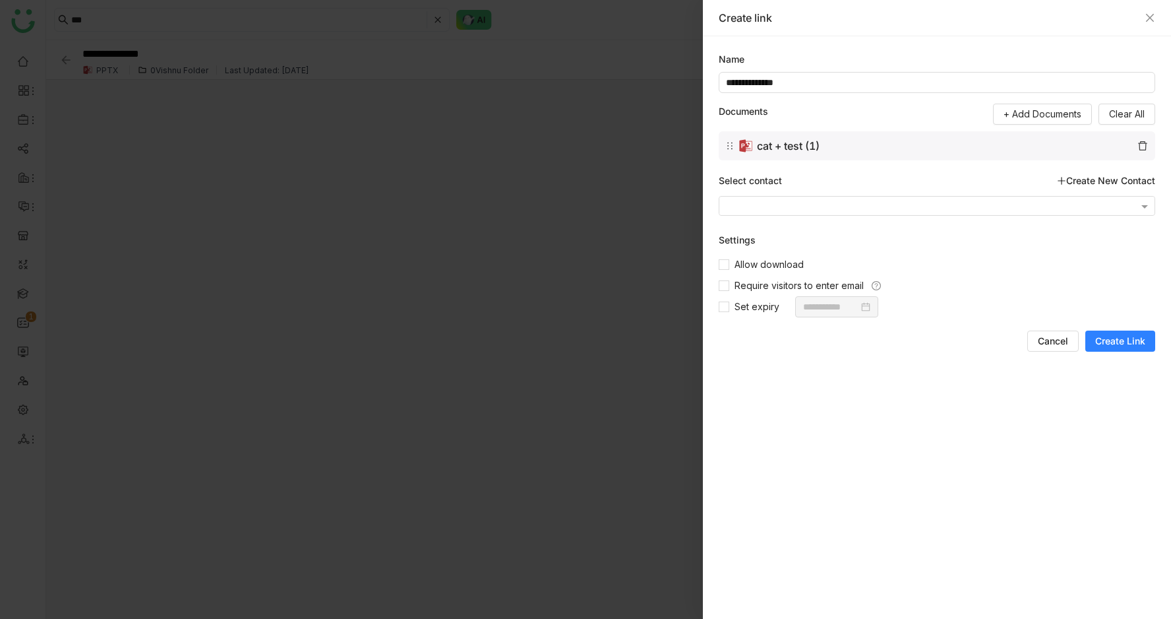
click at [1121, 346] on span "Create Link" at bounding box center [1121, 340] width 50 height 13
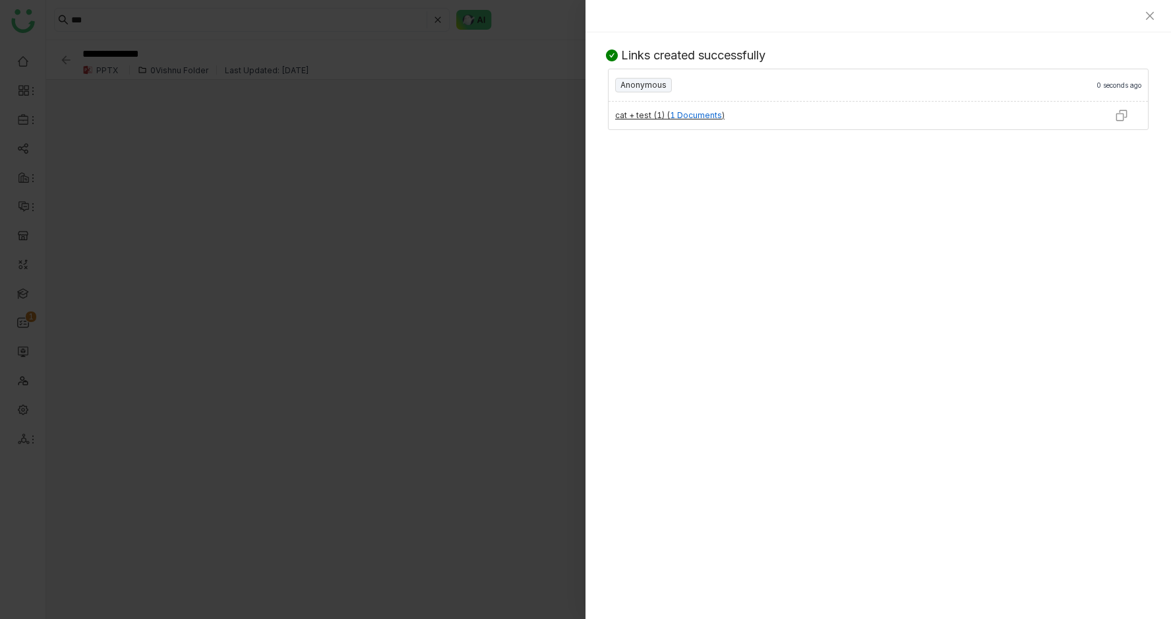
click at [1122, 113] on img at bounding box center [1121, 115] width 13 height 13
click at [1154, 20] on icon "Close" at bounding box center [1150, 16] width 11 height 11
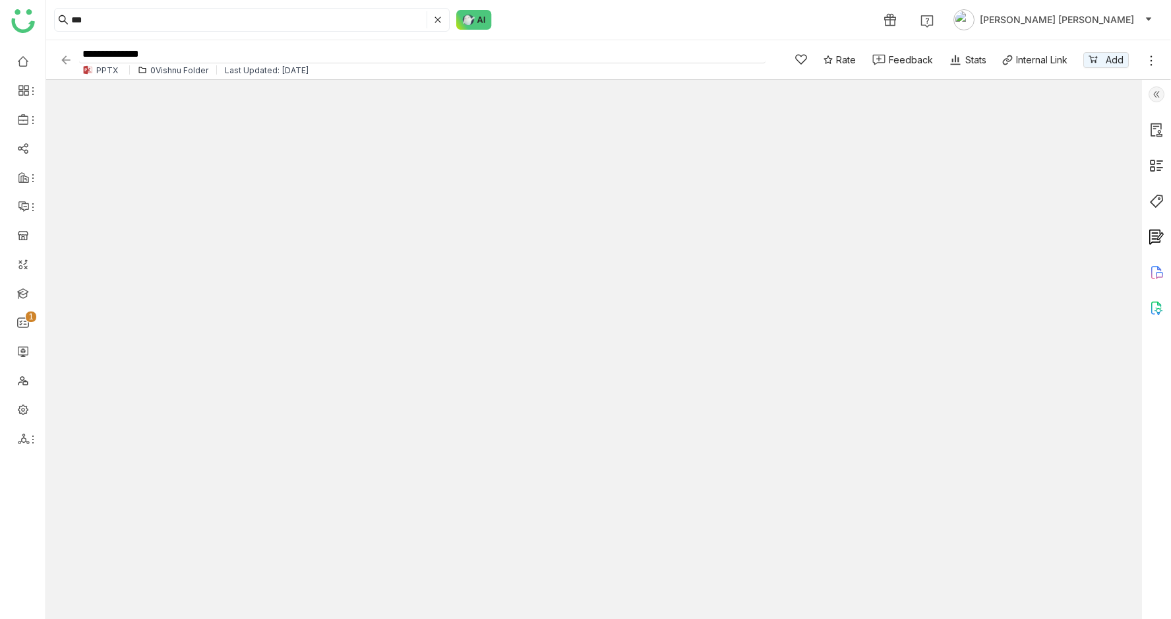
type input "*"
